Goal: Communication & Community: Answer question/provide support

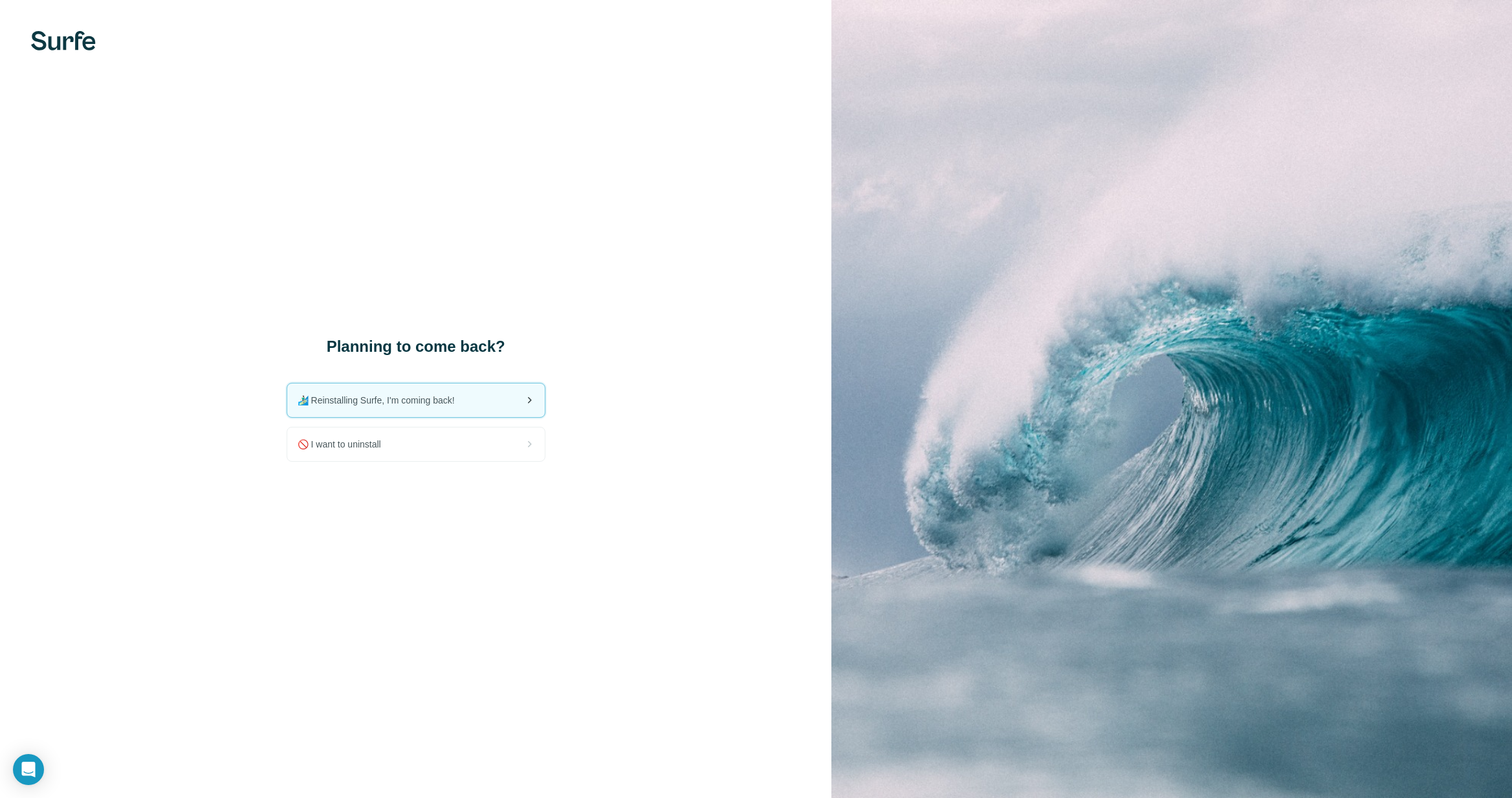
click at [414, 393] on div "🏄🏻‍♂️ Reinstalling Surfe, I'm coming back!" at bounding box center [415, 400] width 257 height 33
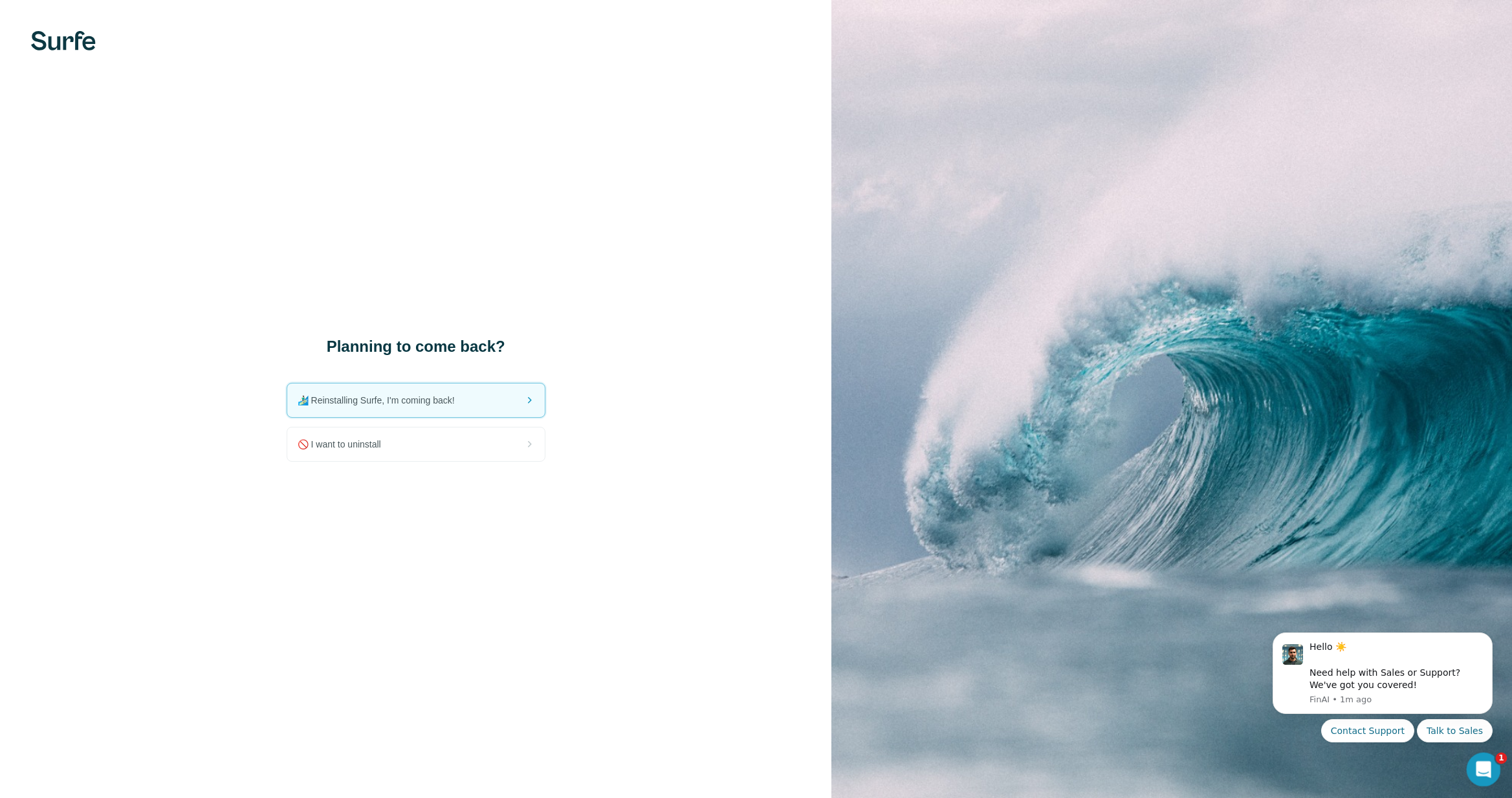
click at [1479, 764] on icon "Open Intercom Messenger" at bounding box center [1482, 768] width 22 height 22
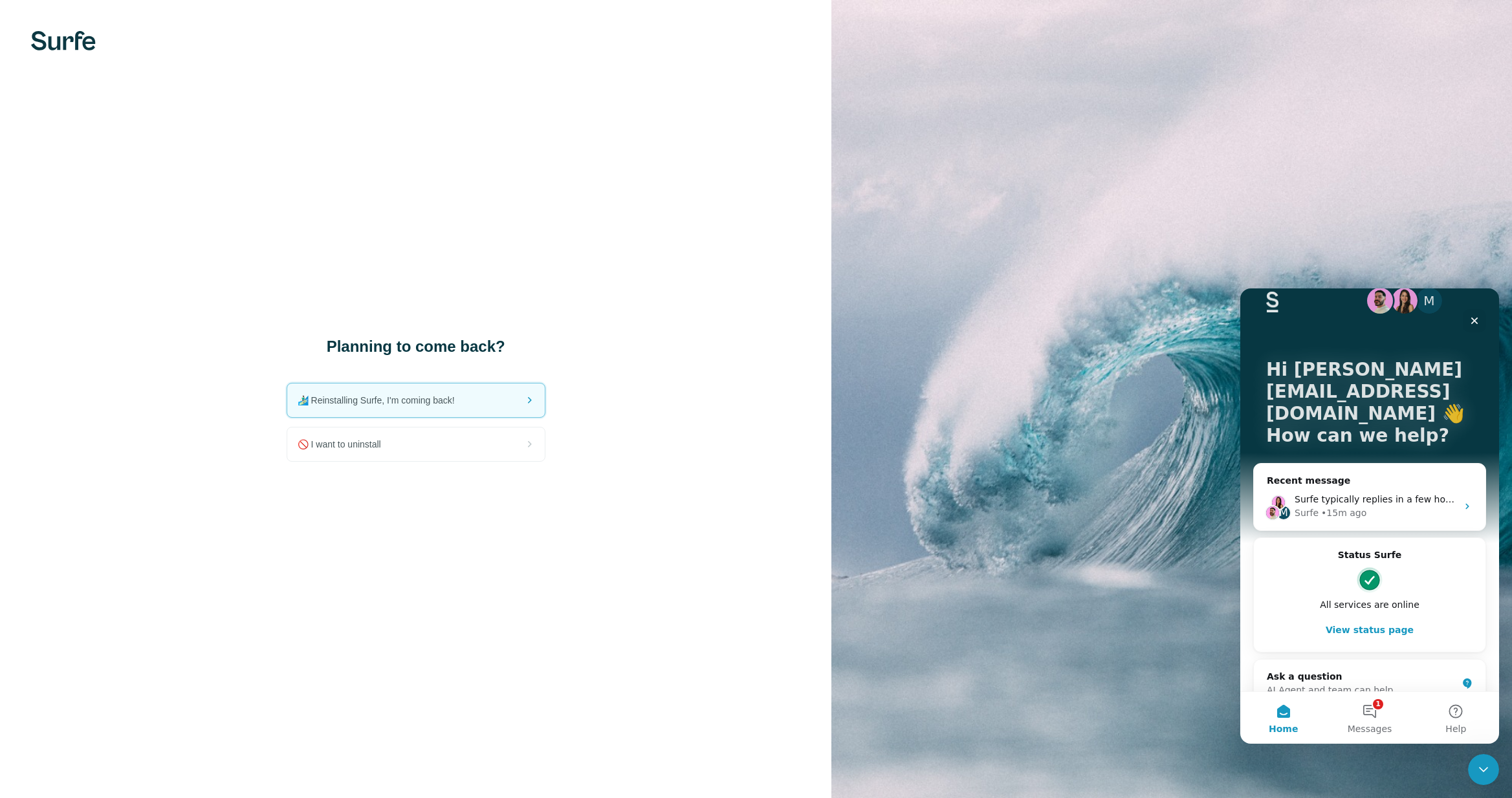
scroll to position [23, 0]
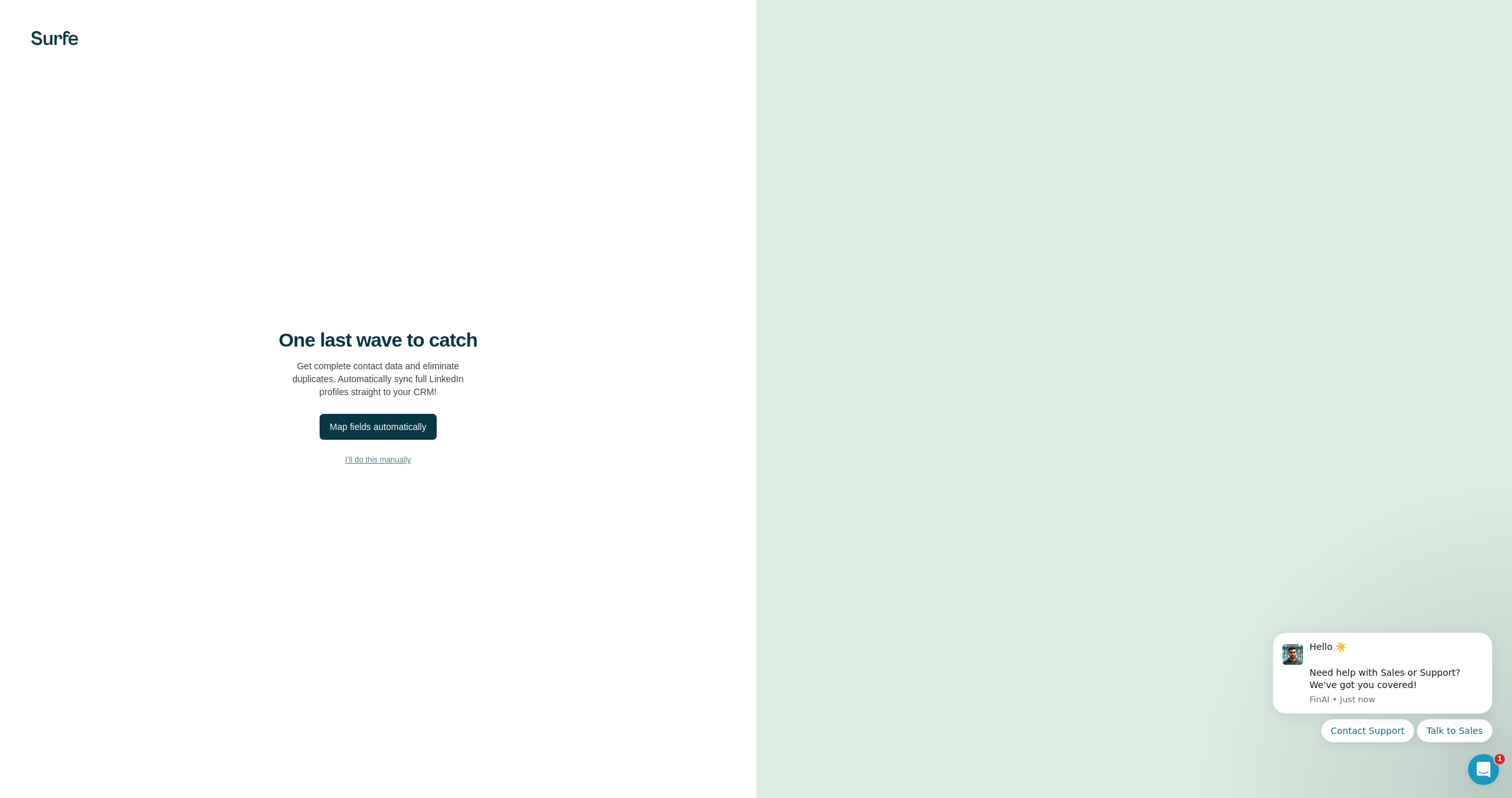
click at [378, 461] on span "I’ll do this manually" at bounding box center [378, 460] width 65 height 12
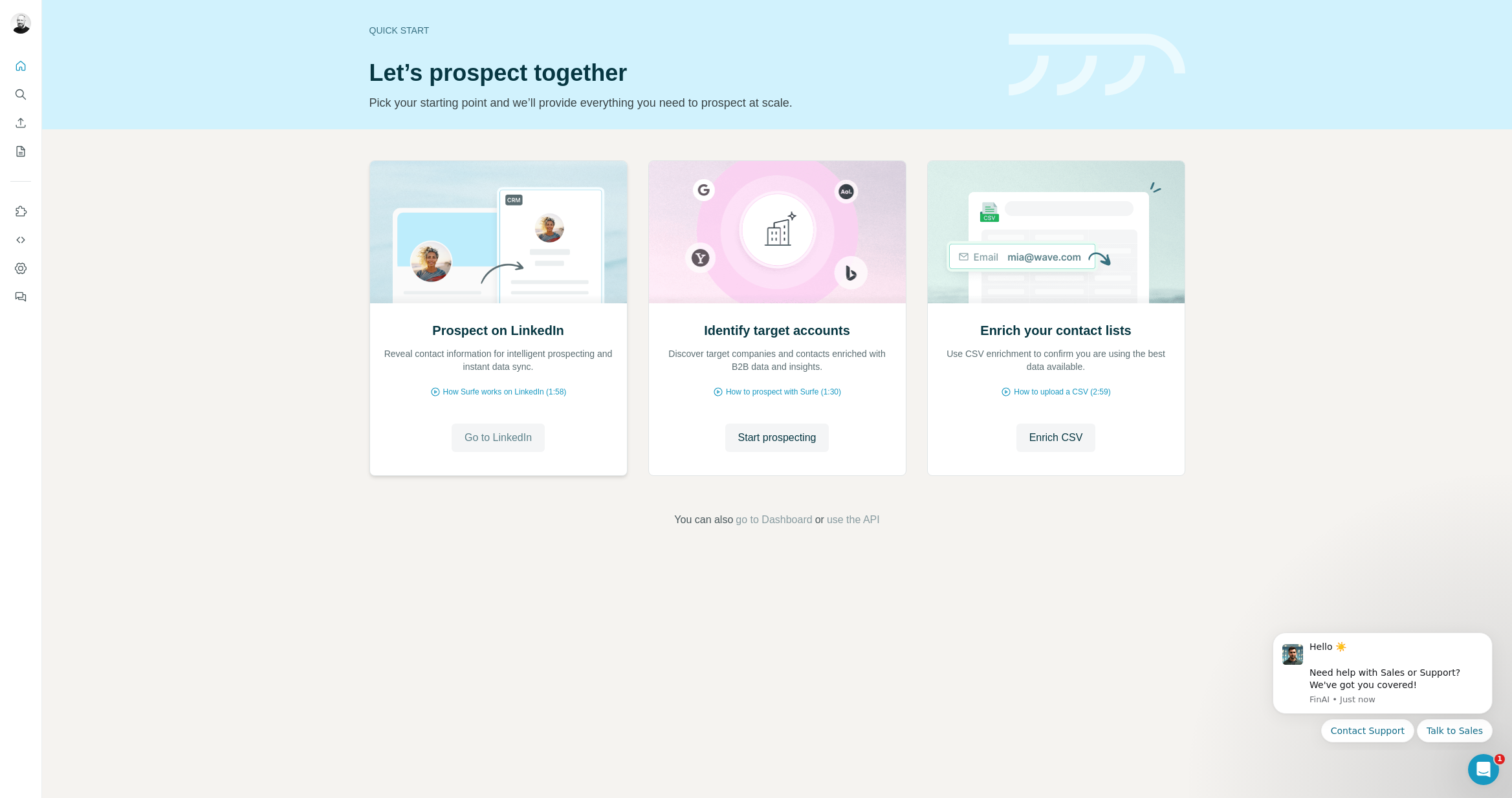
click at [498, 439] on span "Go to LinkedIn" at bounding box center [498, 438] width 67 height 16
click at [495, 437] on span "Go to LinkedIn" at bounding box center [498, 438] width 67 height 16
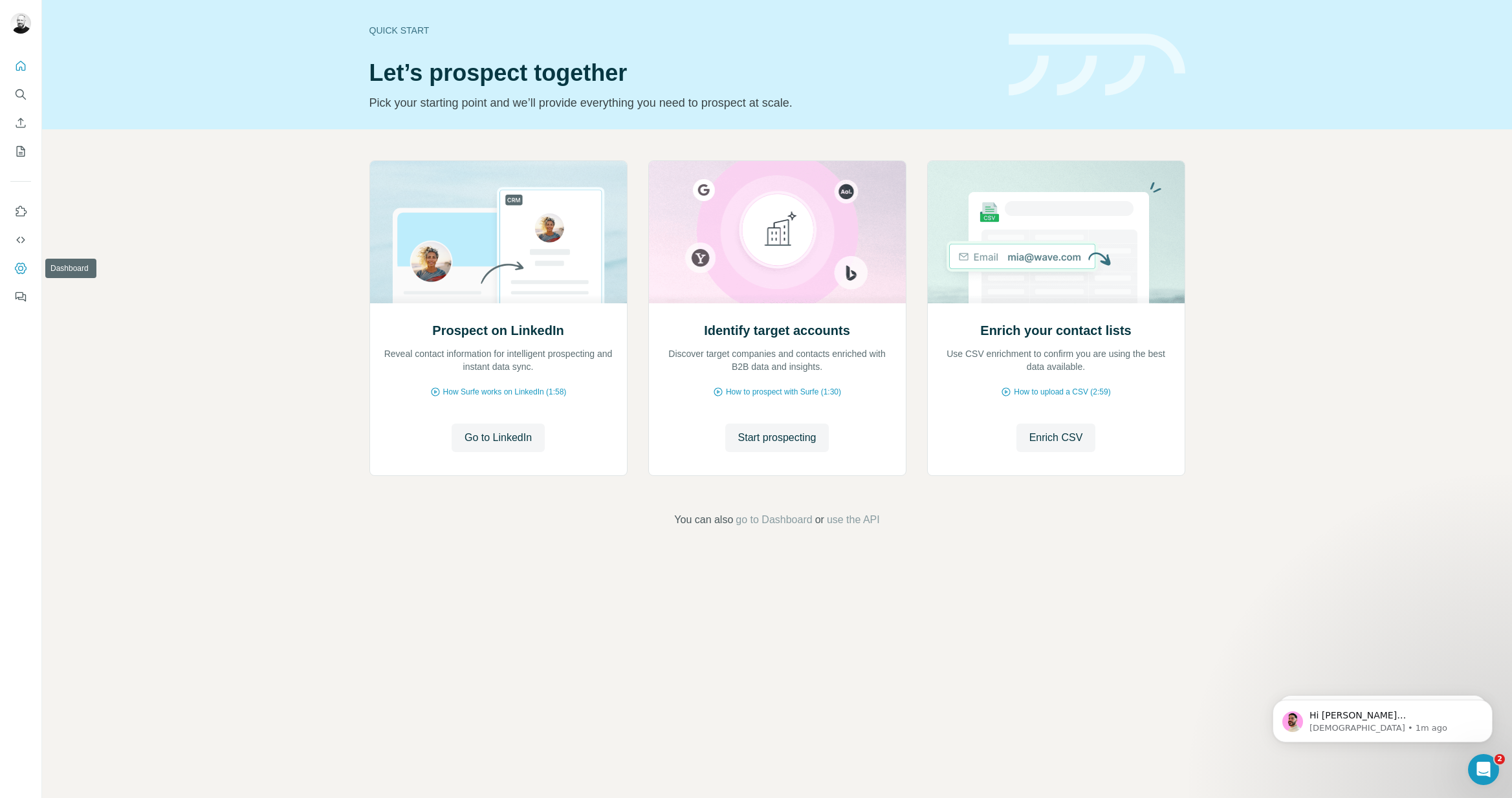
click at [22, 270] on icon "Dashboard" at bounding box center [20, 268] width 5 height 5
click at [1415, 729] on p "Christian • 3m ago" at bounding box center [1393, 728] width 167 height 12
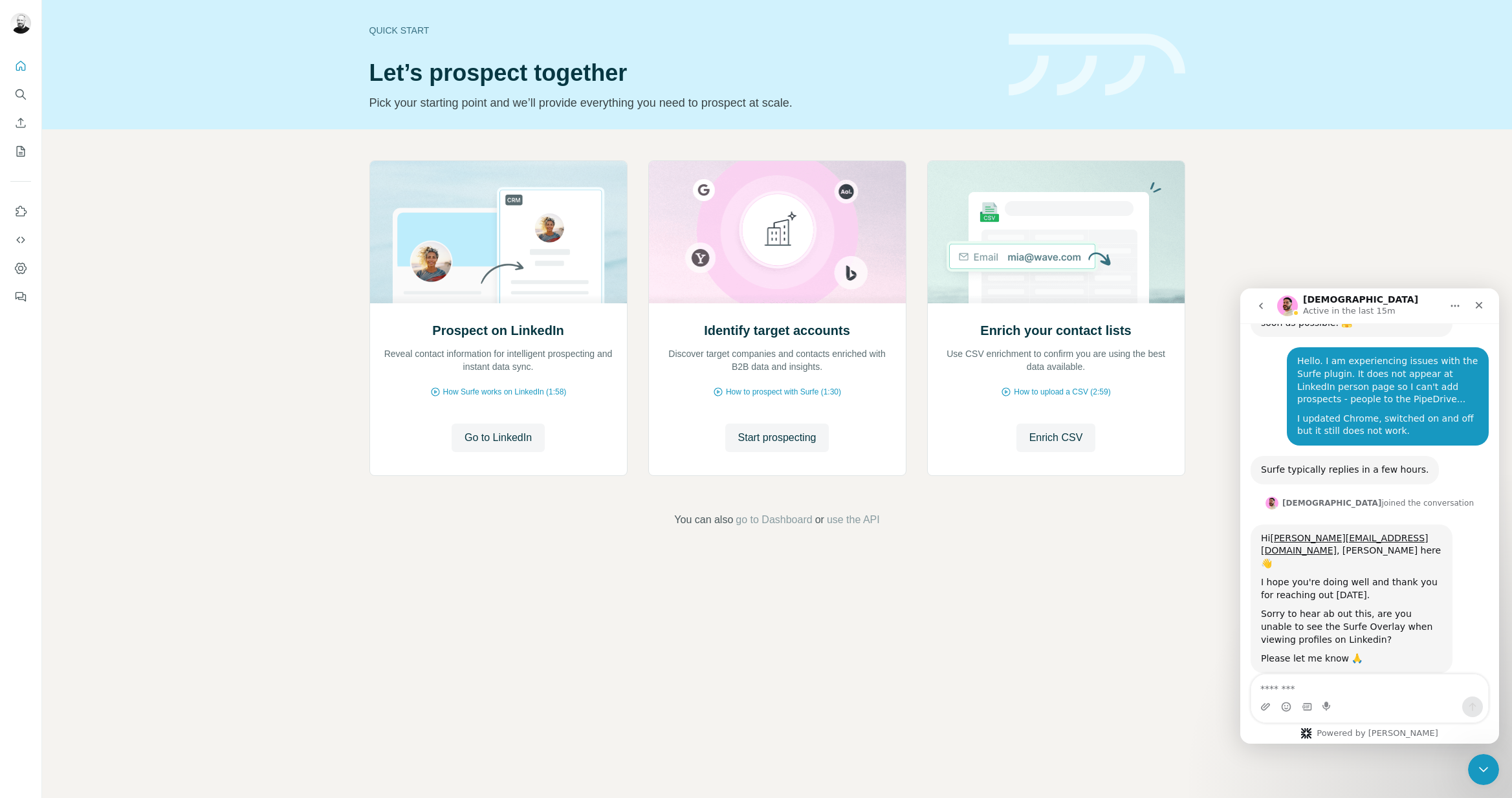
scroll to position [183, 0]
click at [1411, 692] on textarea "Message…" at bounding box center [1370, 686] width 237 height 22
type textarea "*"
type textarea "**********"
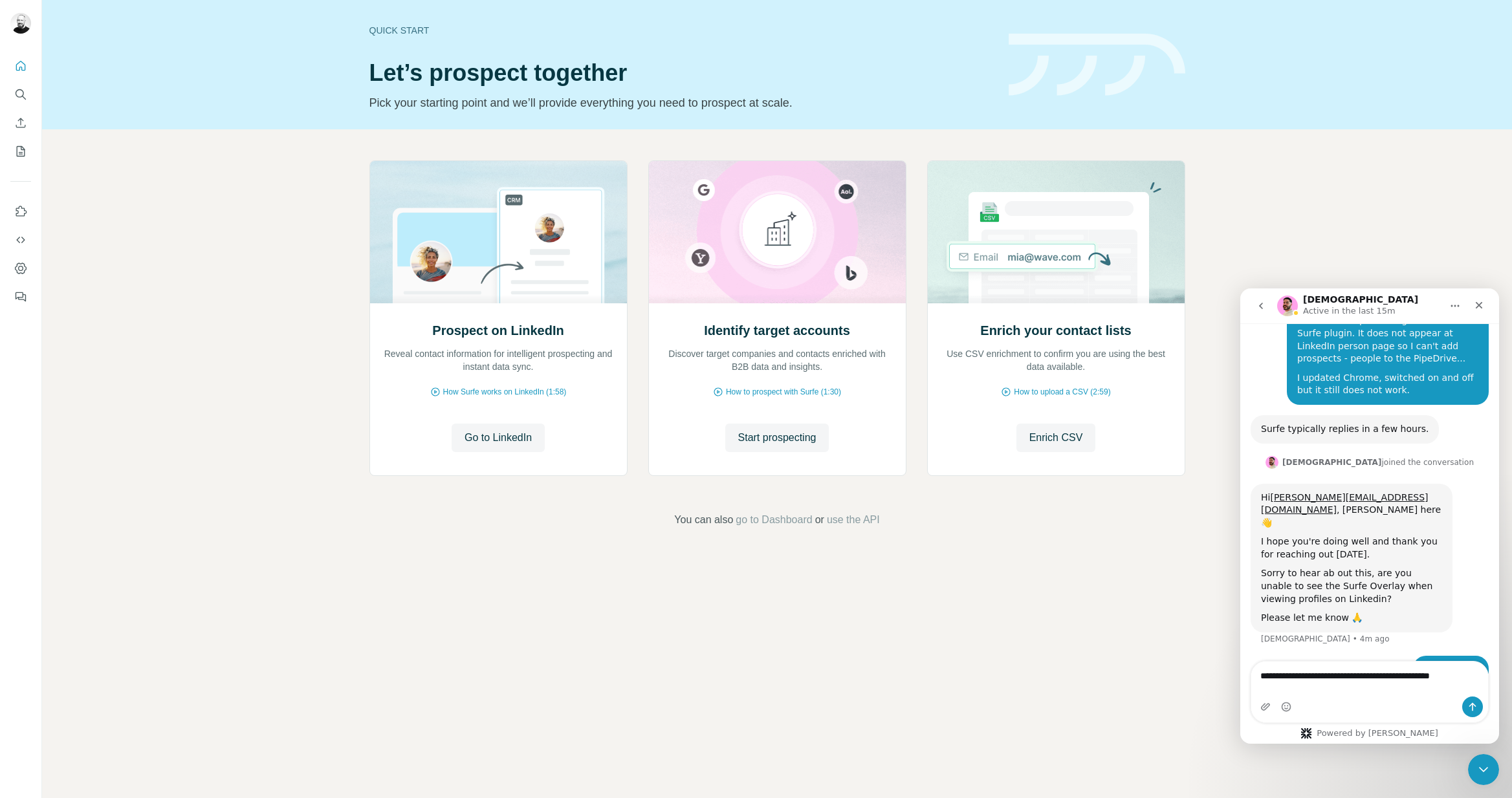
type textarea "**********"
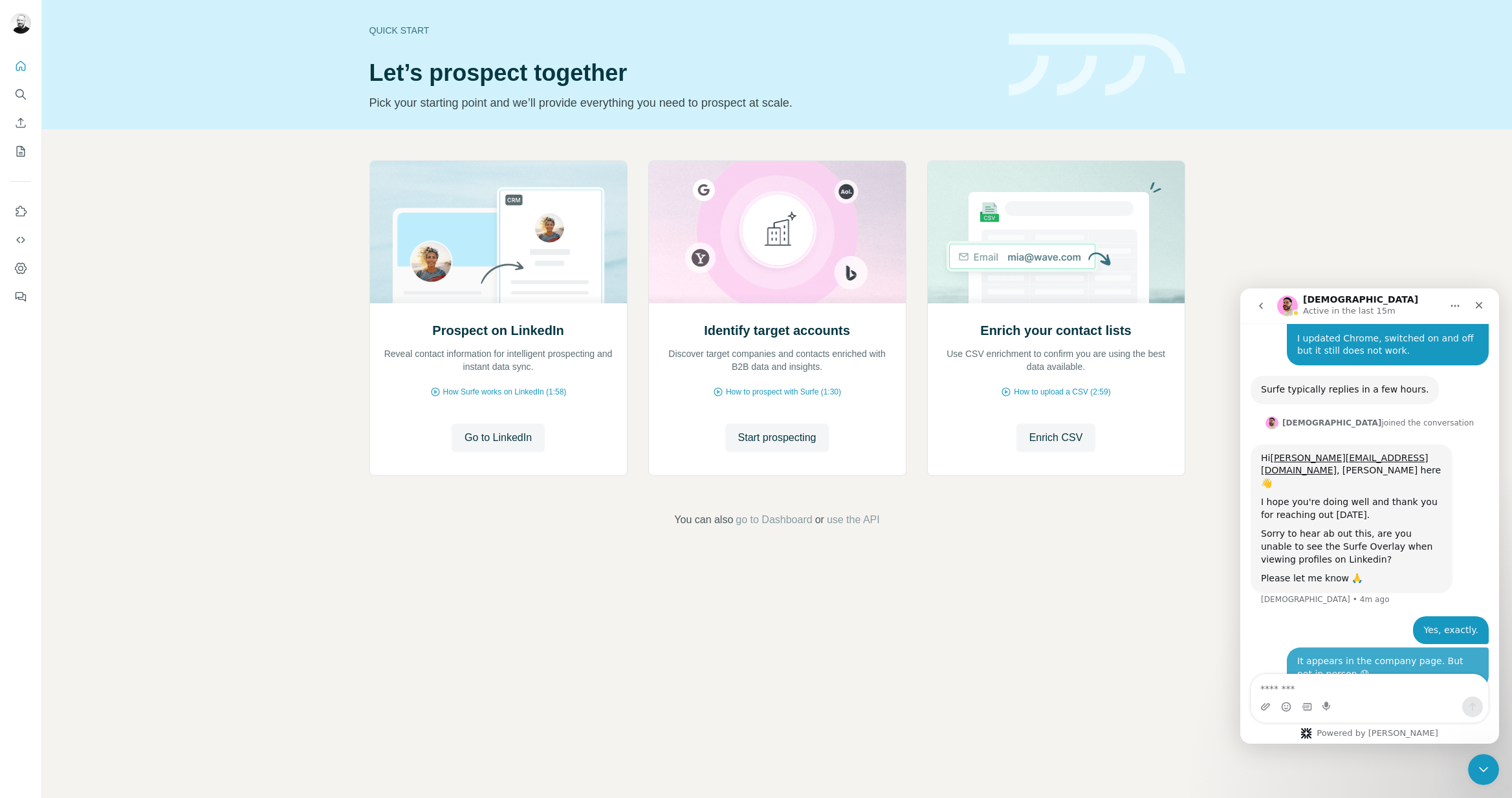
scroll to position [264, 0]
type textarea "*"
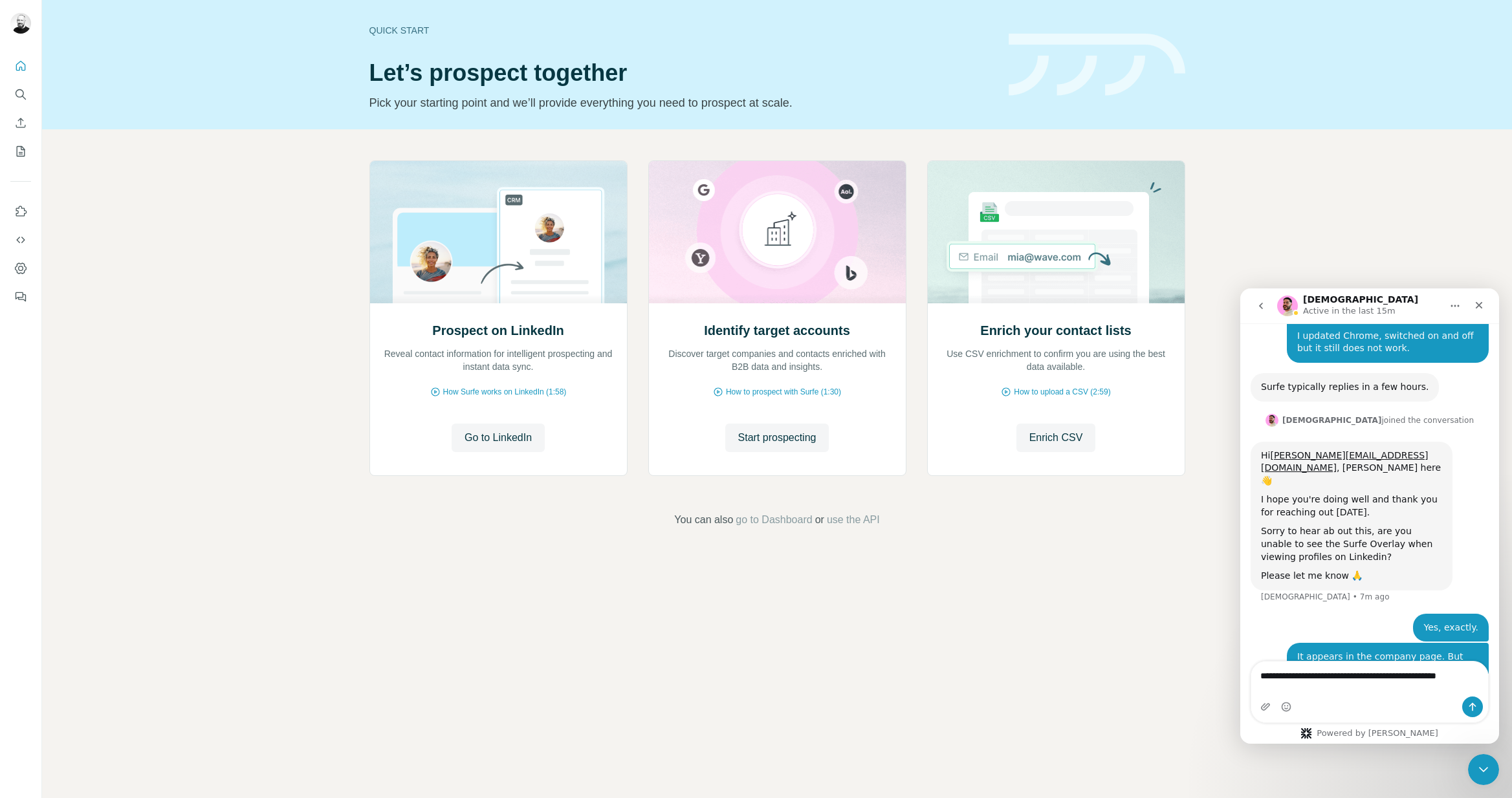
scroll to position [277, 0]
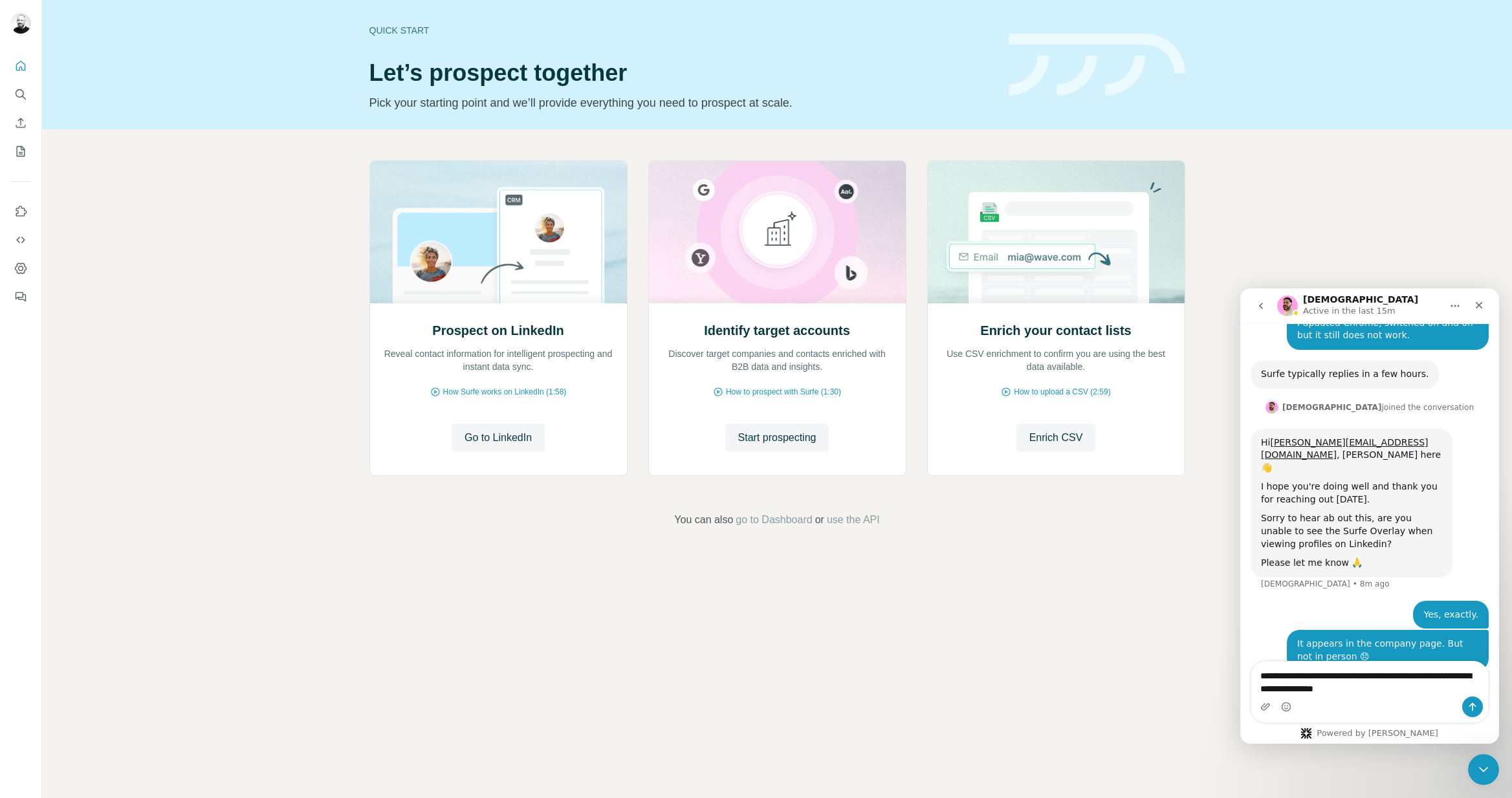
type textarea "**********"
click at [1472, 705] on icon "Send a message…" at bounding box center [1473, 706] width 11 height 11
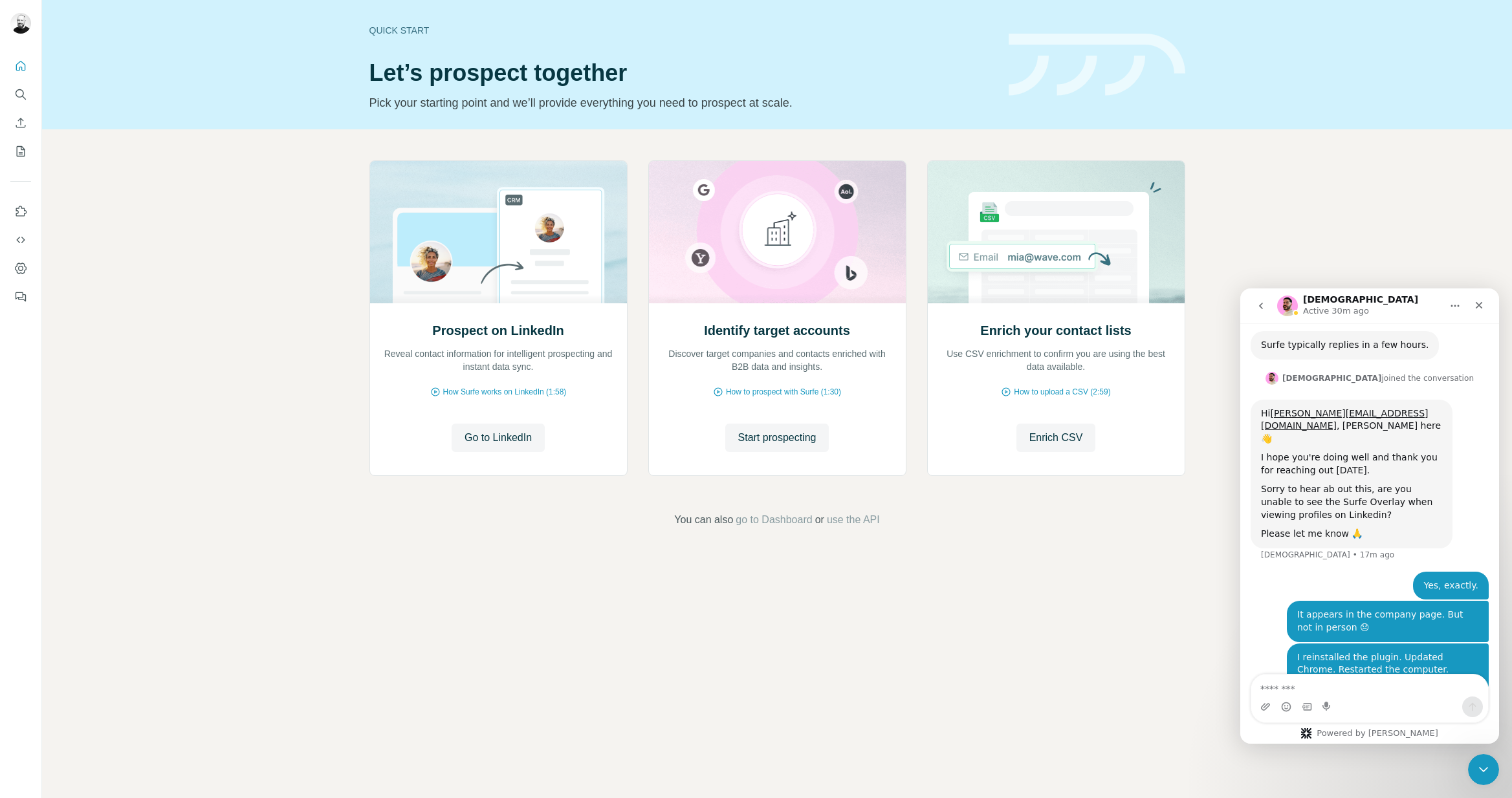
click at [1350, 697] on div "Intercom messenger" at bounding box center [1370, 706] width 237 height 21
click at [1354, 689] on textarea "Message…" at bounding box center [1370, 686] width 237 height 22
